Goal: Task Accomplishment & Management: Use online tool/utility

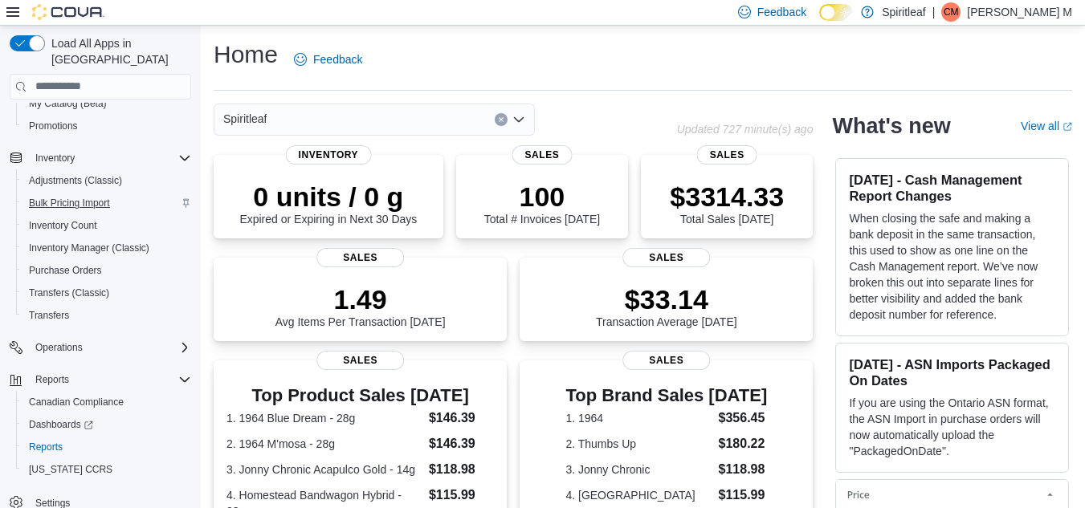
scroll to position [161, 0]
click at [80, 369] on div "Reports" at bounding box center [110, 378] width 162 height 19
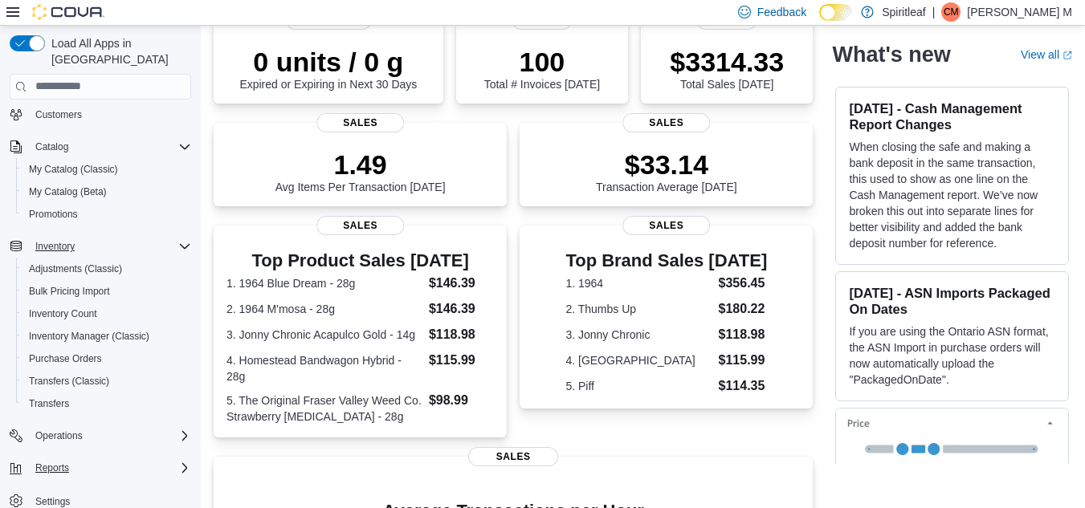
scroll to position [136, 0]
click at [182, 463] on icon "Complex example" at bounding box center [184, 468] width 5 height 10
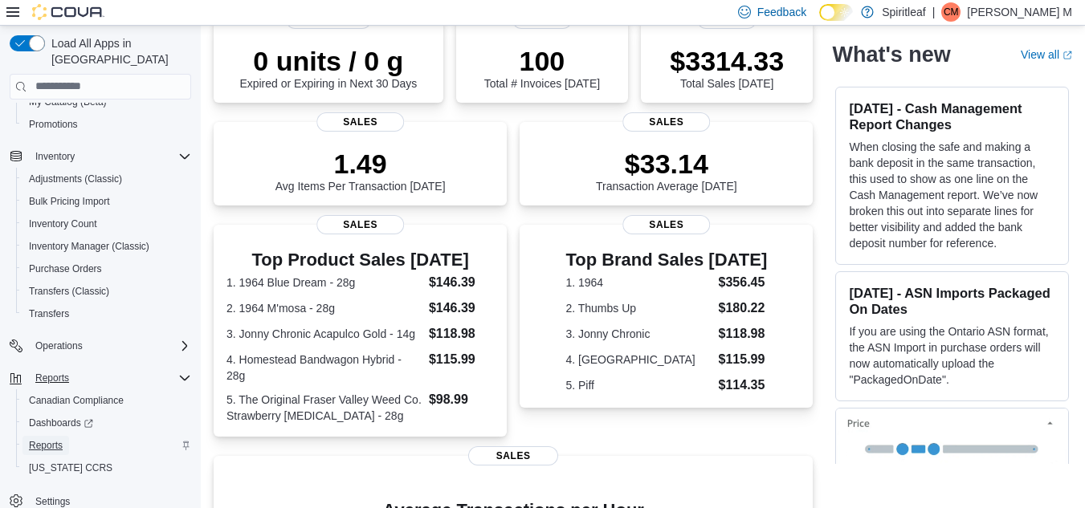
click at [51, 439] on span "Reports" at bounding box center [46, 445] width 34 height 13
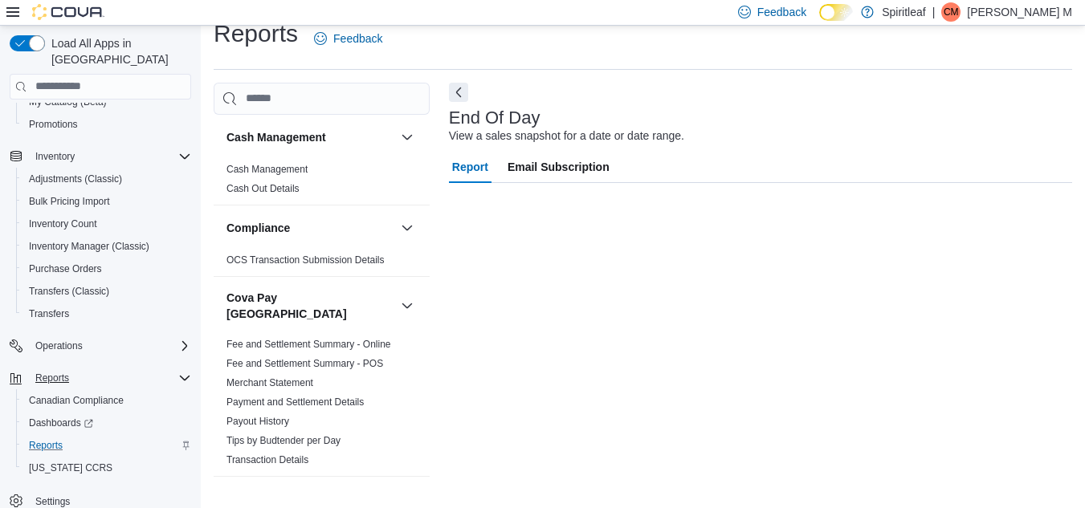
scroll to position [132, 0]
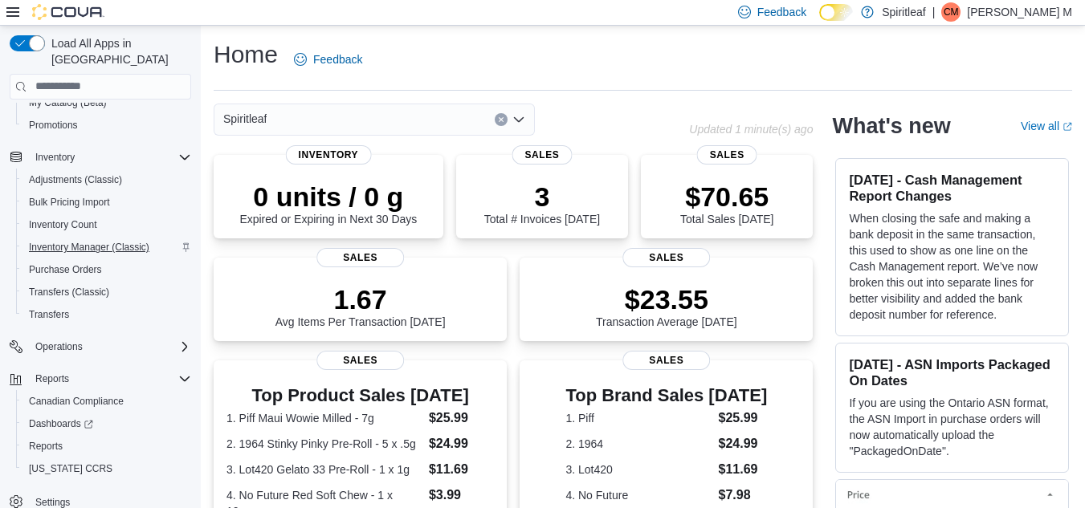
scroll to position [161, 0]
click at [60, 439] on span "Reports" at bounding box center [46, 445] width 34 height 13
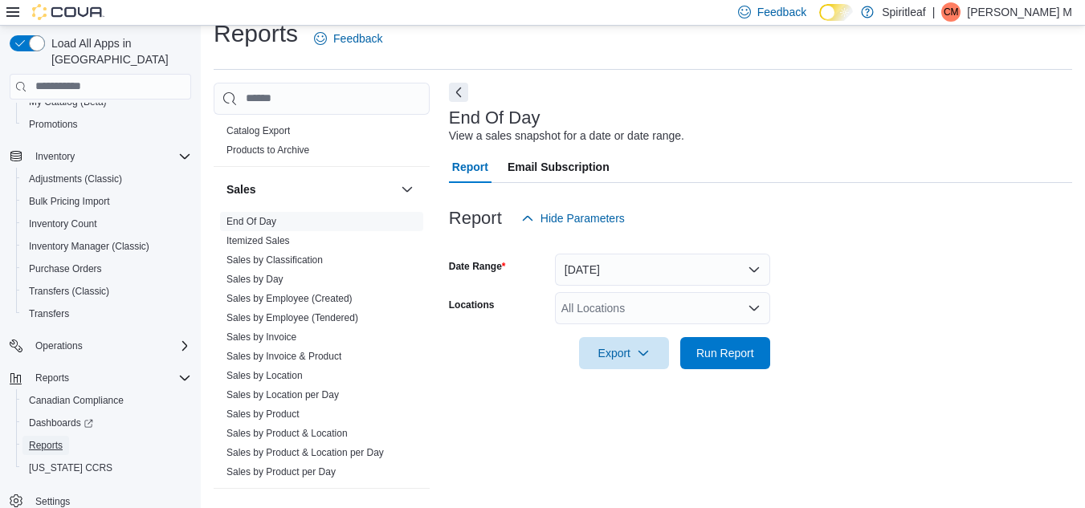
scroll to position [1191, 0]
click at [282, 273] on link "Sales by Day" at bounding box center [254, 278] width 57 height 11
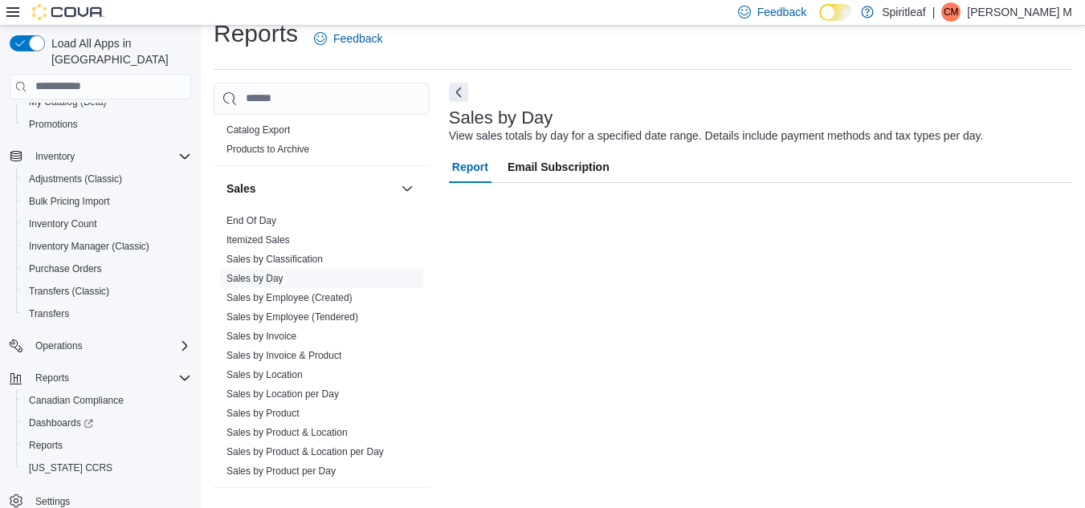
click at [282, 273] on link "Sales by Day" at bounding box center [254, 278] width 57 height 11
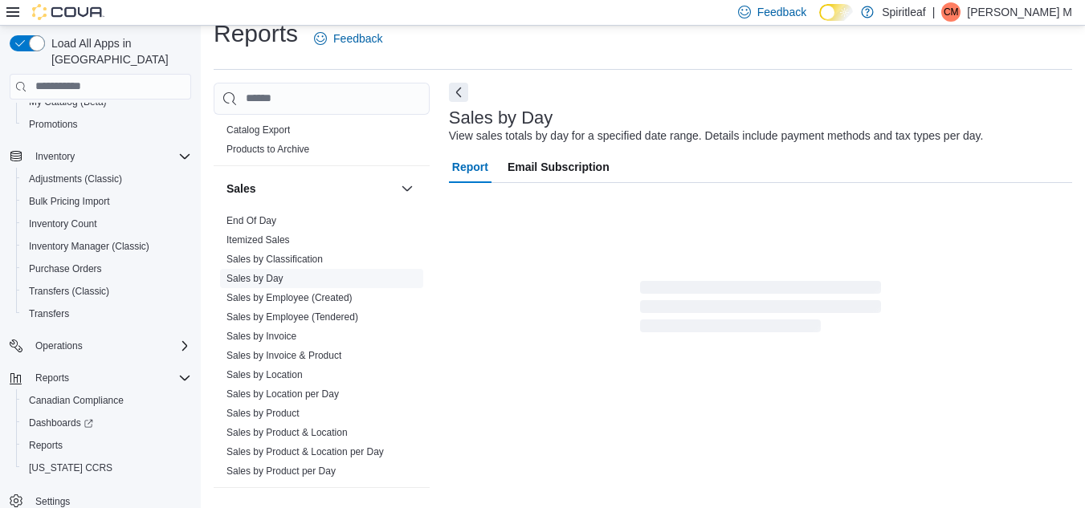
scroll to position [37, 0]
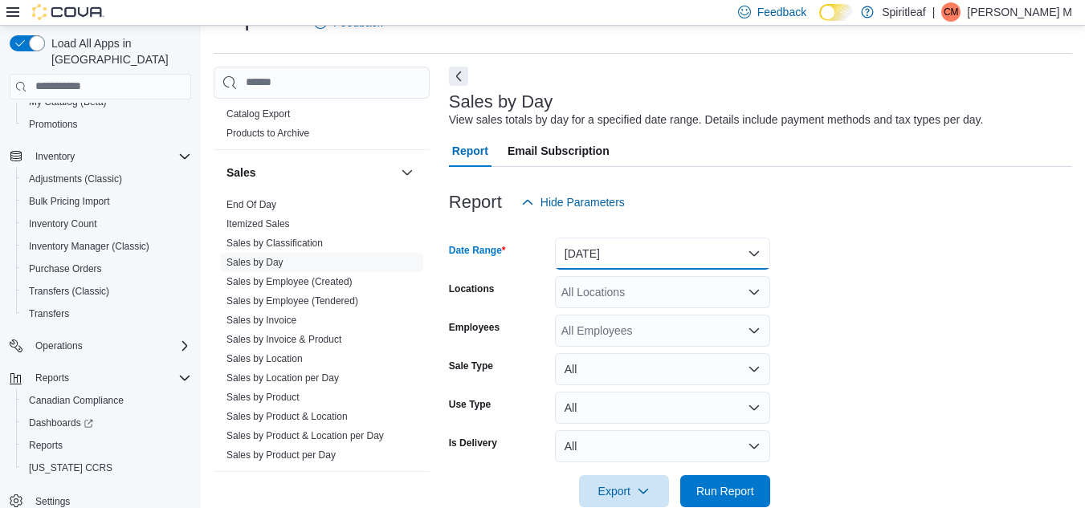
click at [620, 259] on button "[DATE]" at bounding box center [662, 254] width 215 height 32
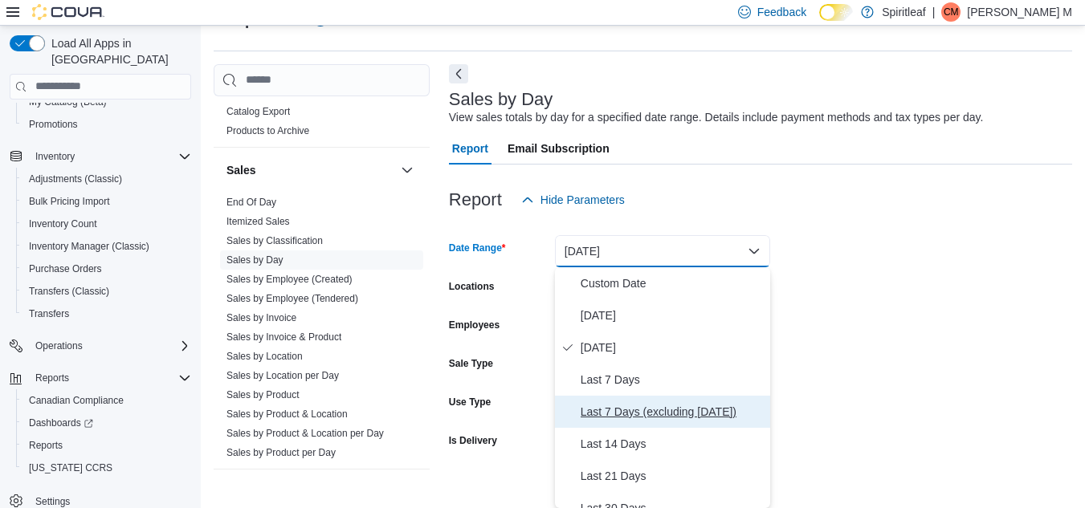
click at [646, 420] on span "Last 7 Days (excluding [DATE])" at bounding box center [672, 411] width 183 height 19
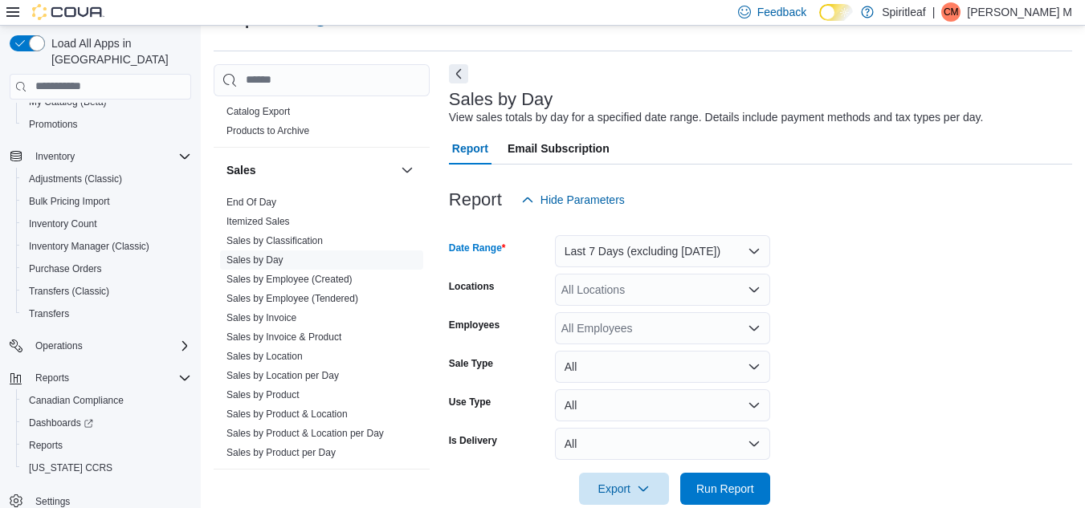
click at [626, 284] on div "All Locations" at bounding box center [662, 290] width 215 height 32
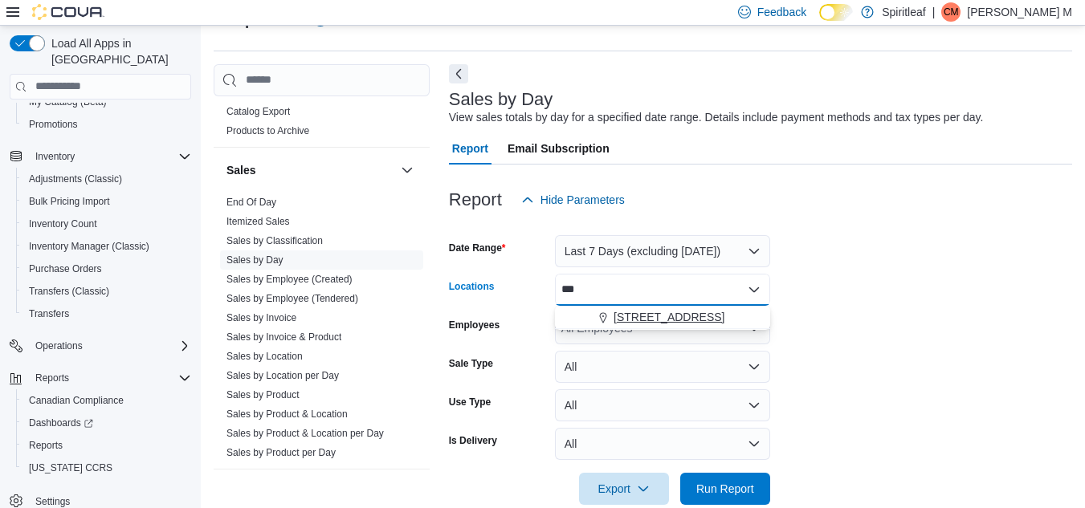
type input "***"
click at [670, 310] on span "[STREET_ADDRESS]" at bounding box center [668, 317] width 111 height 16
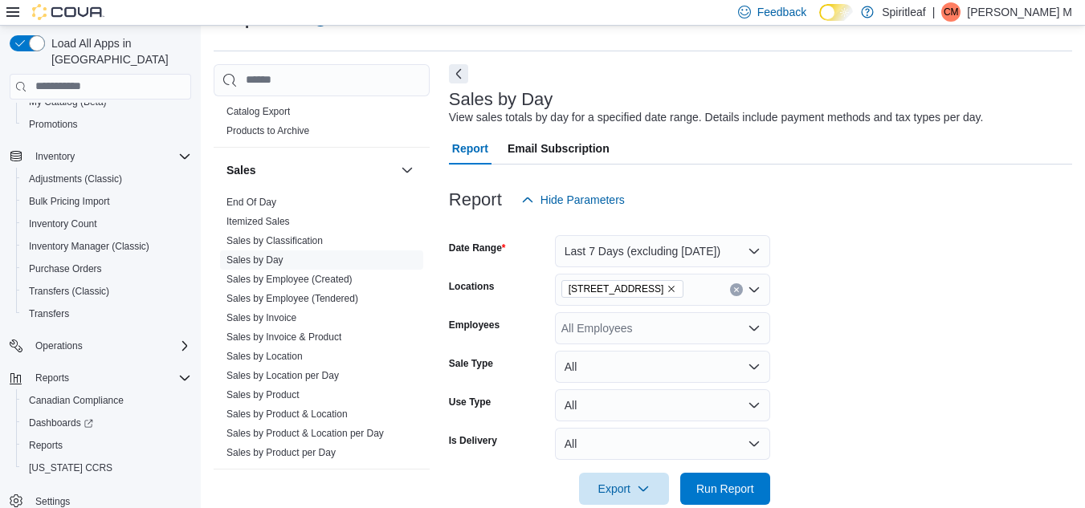
click at [816, 326] on form "Date Range Last 7 Days (excluding [DATE]) Locations [STREET_ADDRESS] Employees …" at bounding box center [760, 360] width 623 height 289
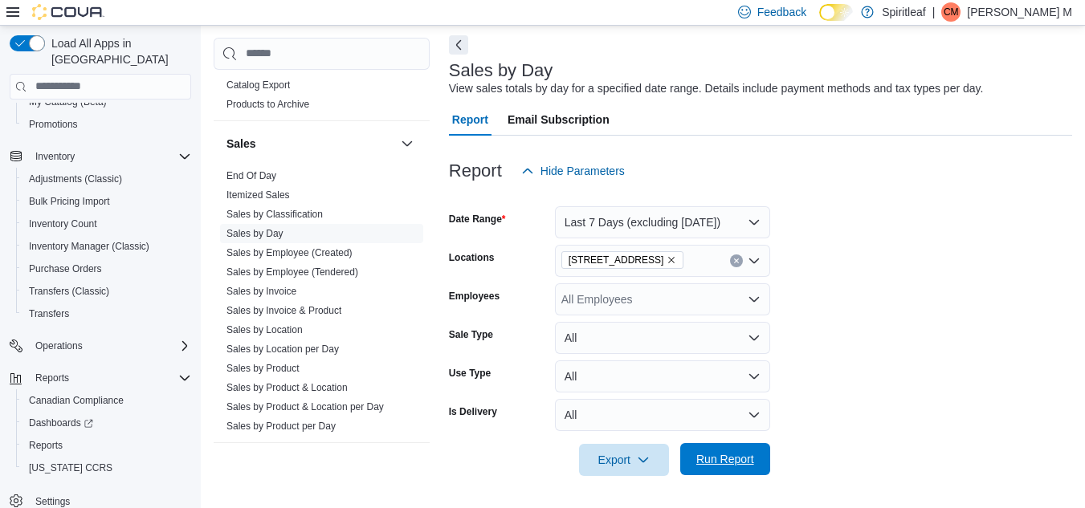
click at [745, 464] on span "Run Report" at bounding box center [725, 459] width 58 height 16
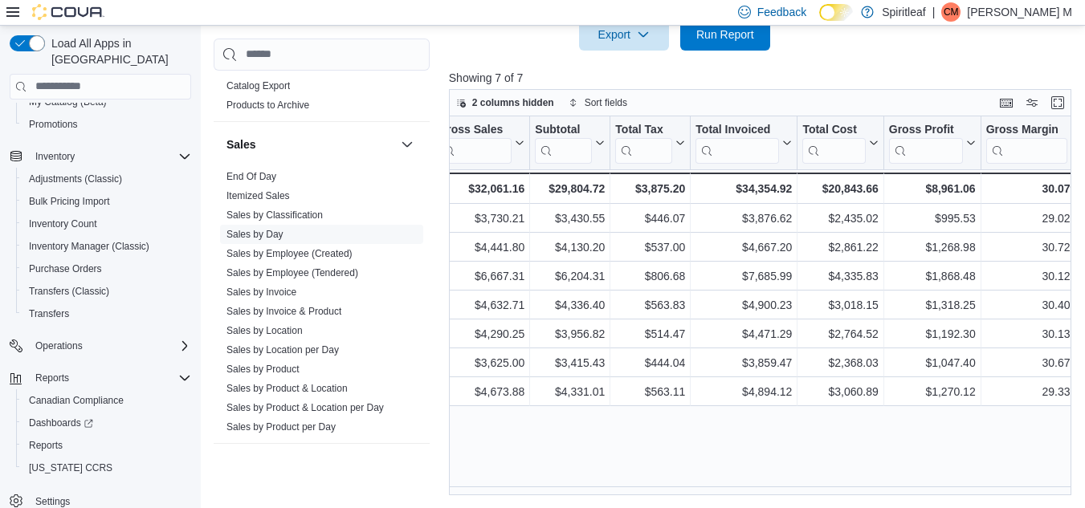
scroll to position [0, 507]
click at [839, 90] on div "2 columns hidden Sort fields" at bounding box center [760, 102] width 622 height 27
